Goal: Information Seeking & Learning: Learn about a topic

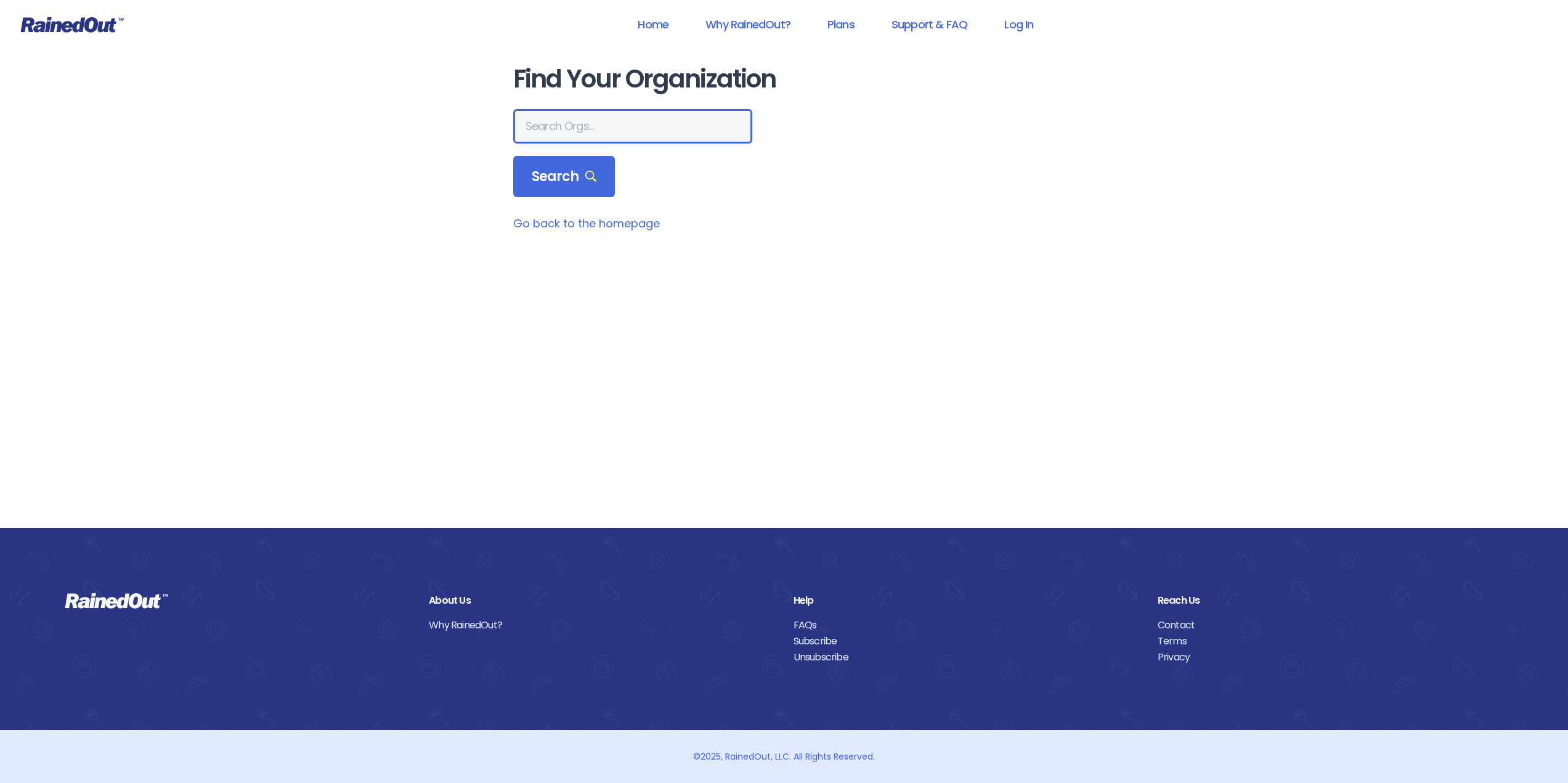
click at [536, 130] on input "text" at bounding box center [632, 126] width 239 height 34
type input "P"
type input "[GEOGRAPHIC_DATA]"
click at [567, 178] on span "Search" at bounding box center [564, 177] width 65 height 18
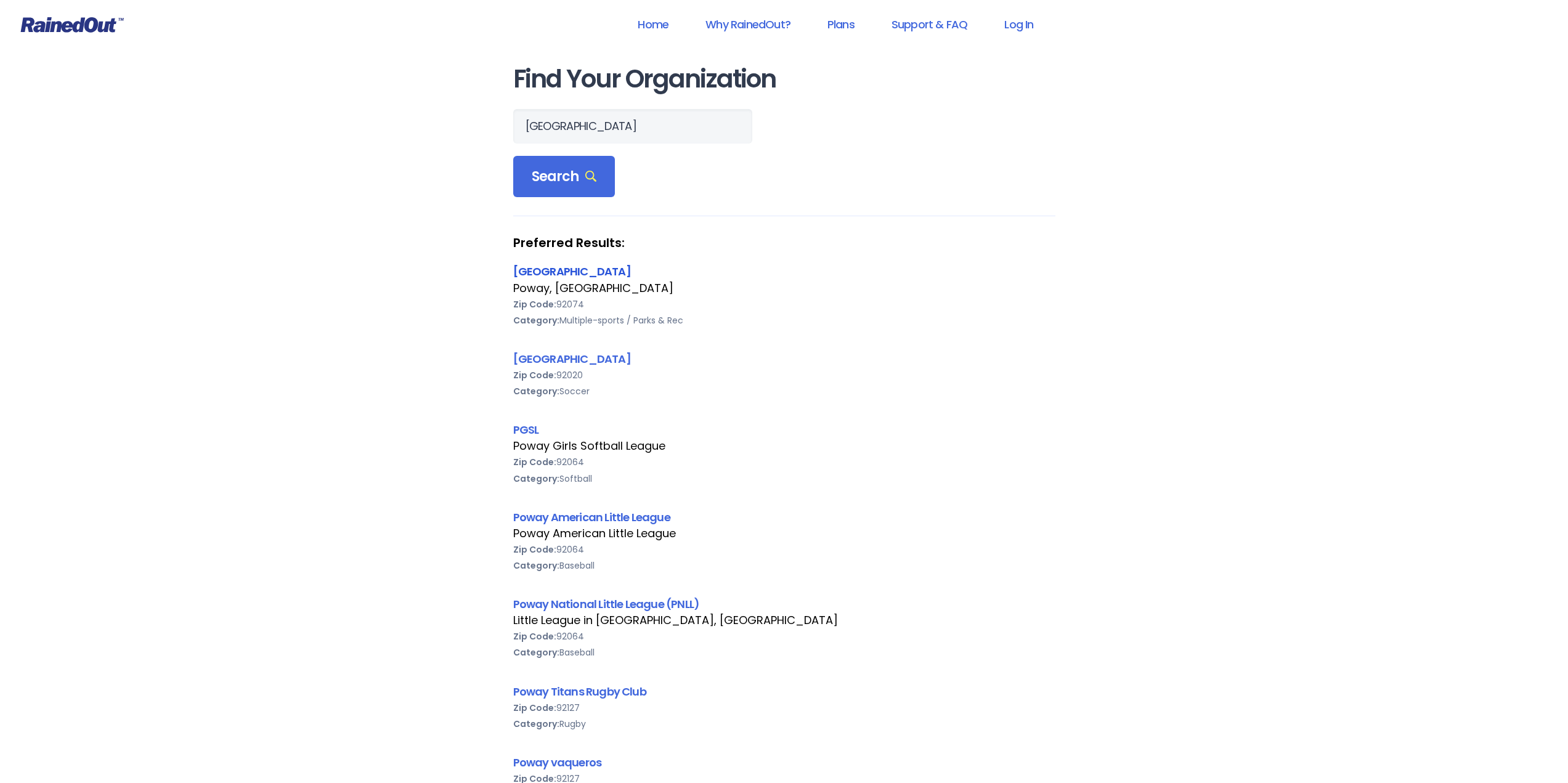
click at [531, 270] on link "[GEOGRAPHIC_DATA]" at bounding box center [572, 271] width 118 height 16
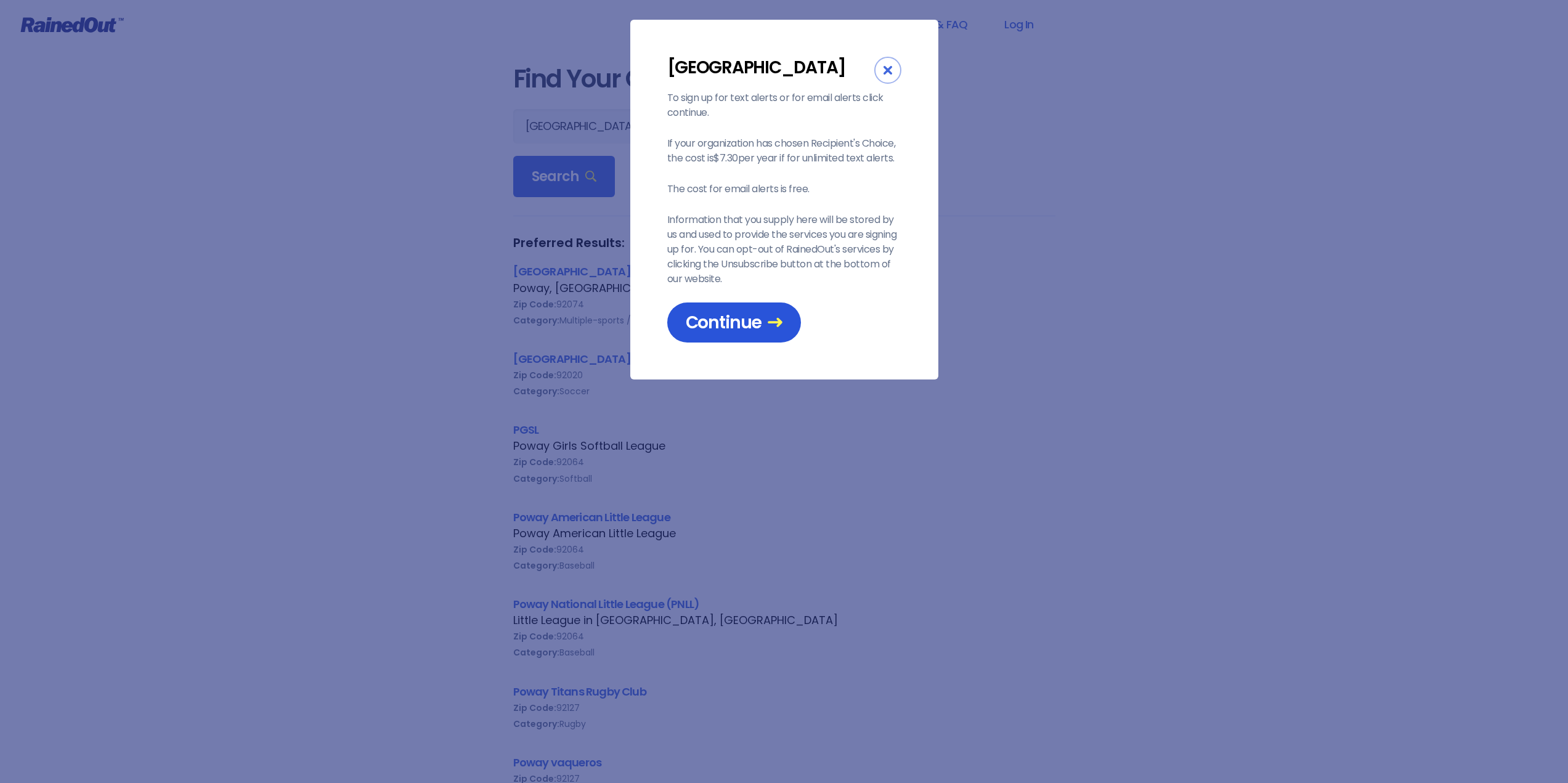
click at [719, 341] on link "Continue" at bounding box center [734, 322] width 134 height 40
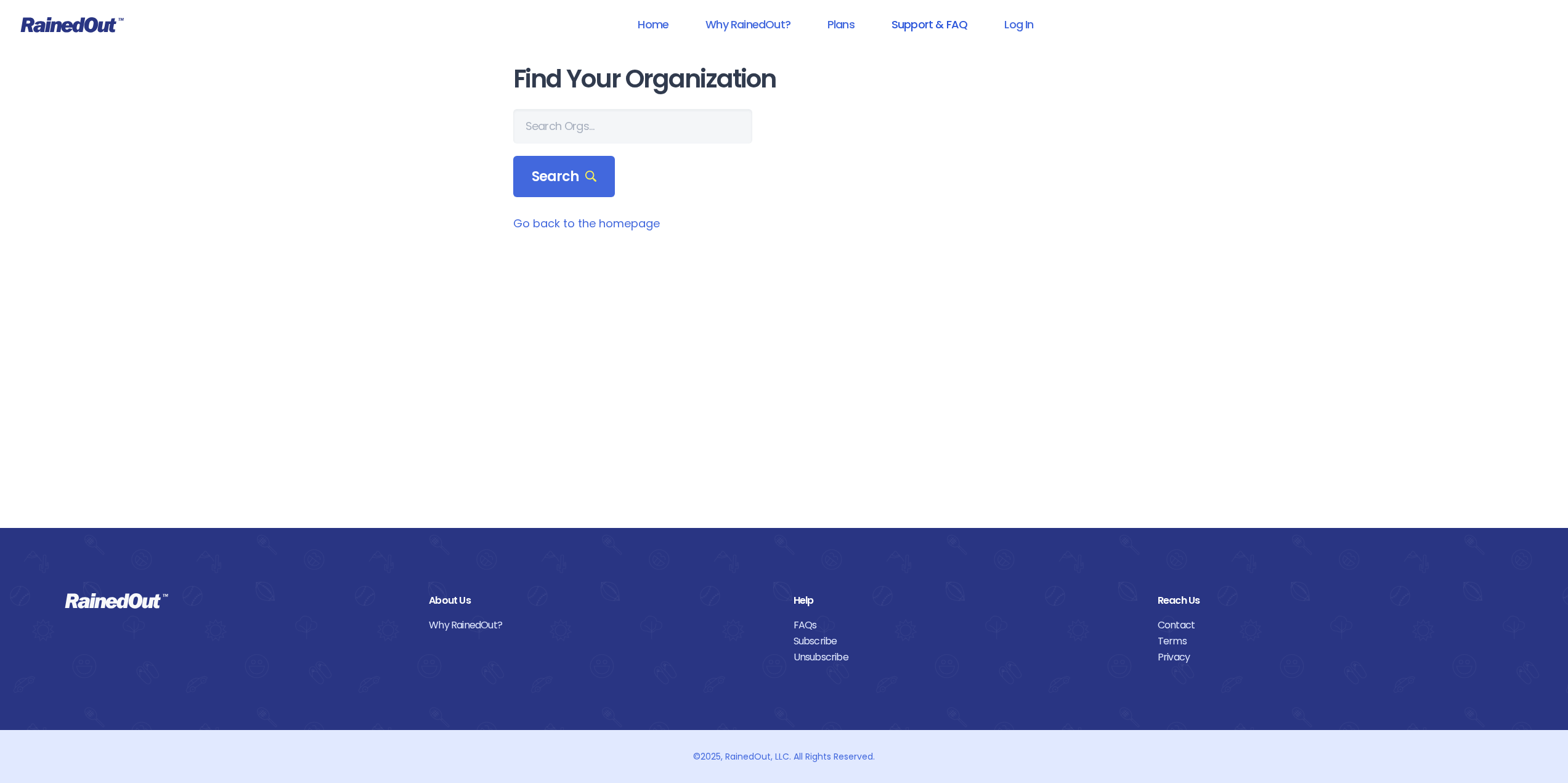
click at [921, 17] on link "Support & FAQ" at bounding box center [929, 24] width 107 height 27
